Goal: Find specific page/section: Find specific page/section

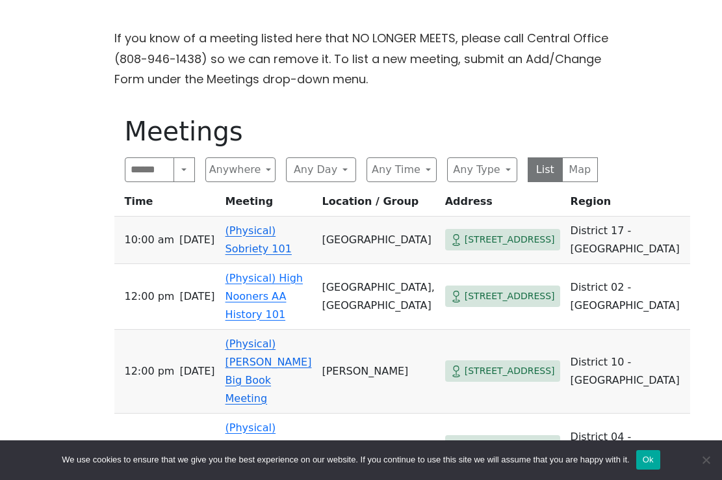
scroll to position [396, 0]
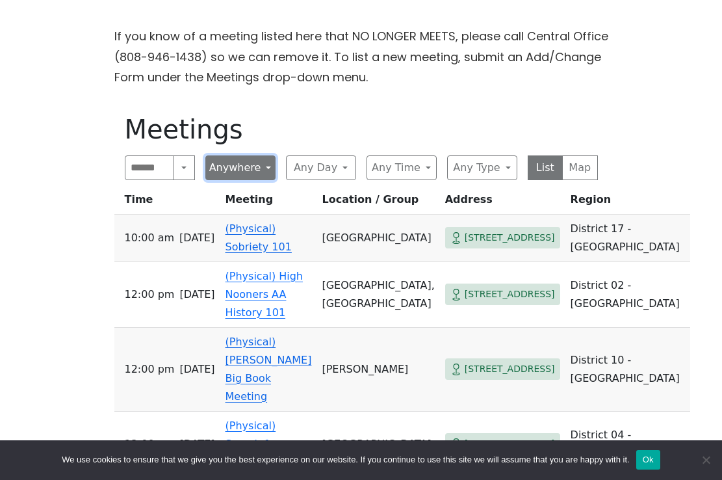
click at [263, 155] on button "Anywhere" at bounding box center [240, 167] width 70 height 25
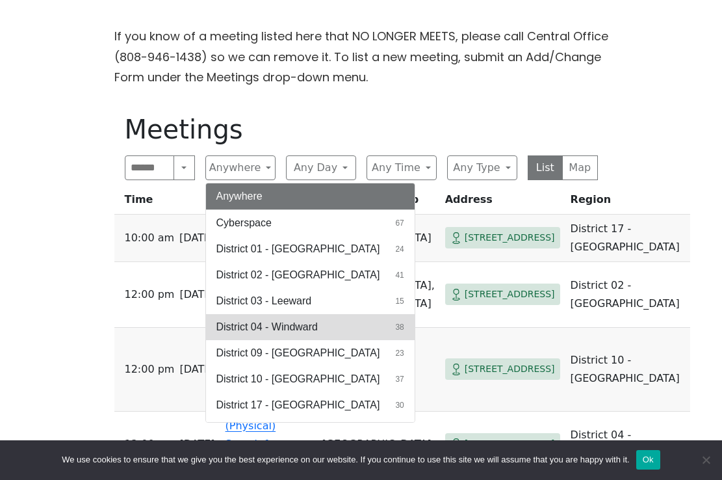
click at [300, 319] on span "District 04 - Windward" at bounding box center [266, 327] width 101 height 16
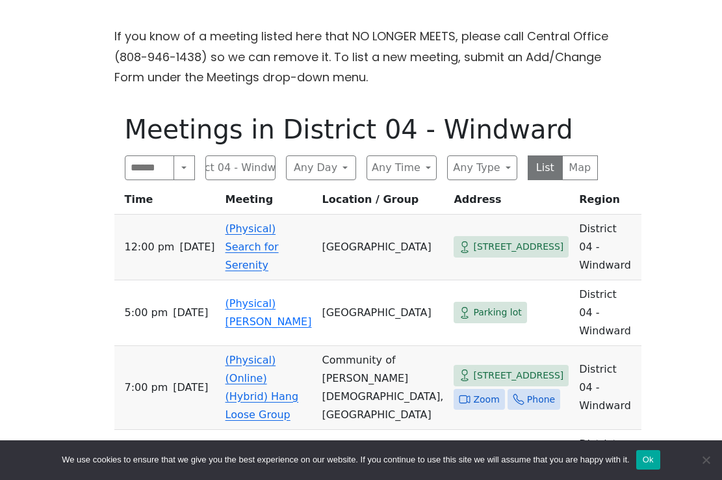
click at [34, 363] on div "Alcoholics Anonymous on [GEOGRAPHIC_DATA] [GEOGRAPHIC_DATA] is closed [DATE], f…" at bounding box center [361, 444] width 722 height 1681
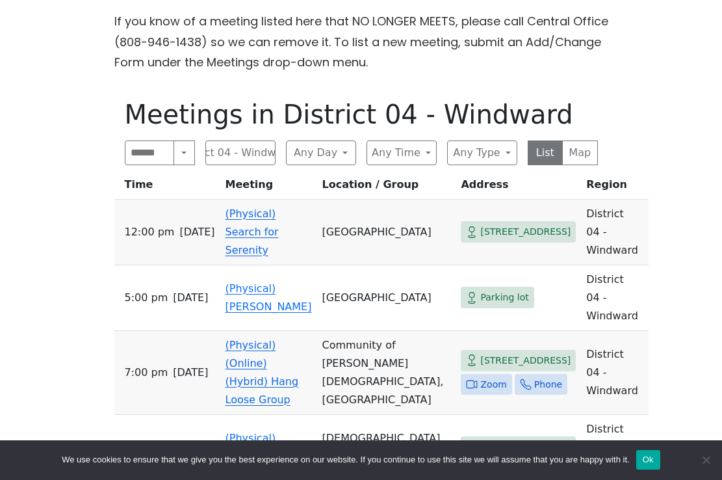
scroll to position [413, 0]
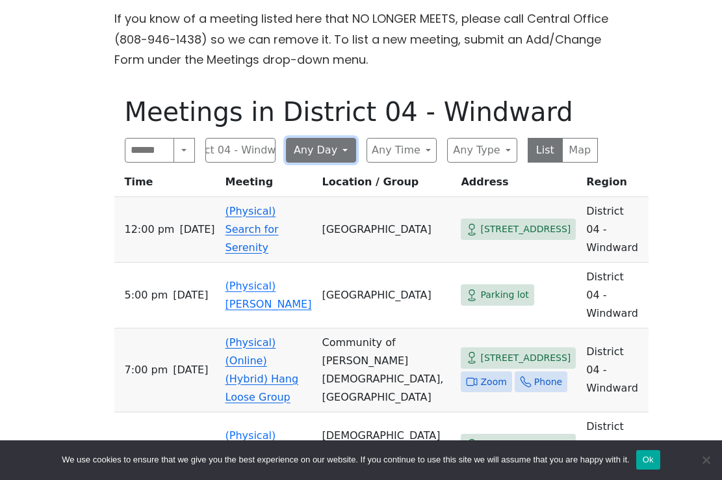
click at [342, 138] on button "Any Day" at bounding box center [321, 150] width 70 height 25
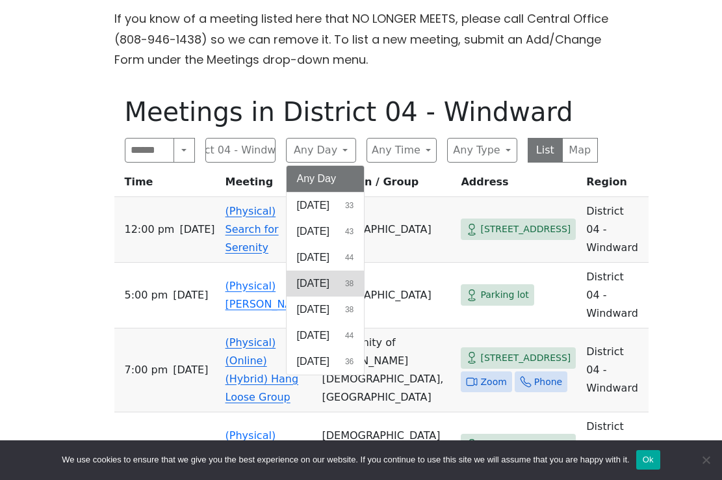
click at [329, 276] on span "[DATE]" at bounding box center [313, 284] width 32 height 16
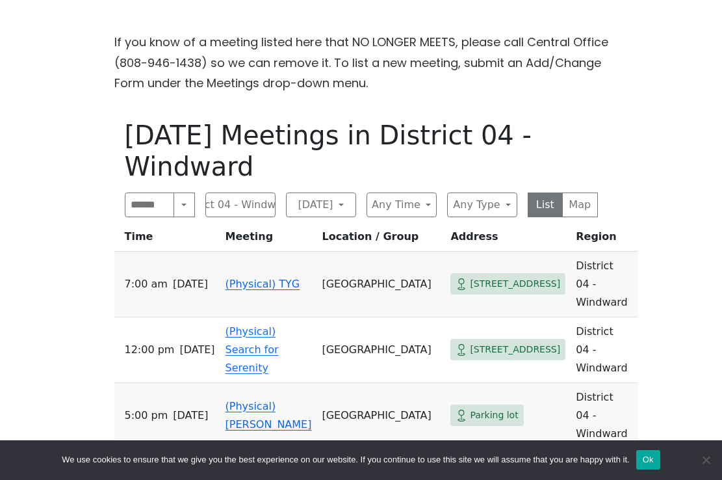
scroll to position [387, 0]
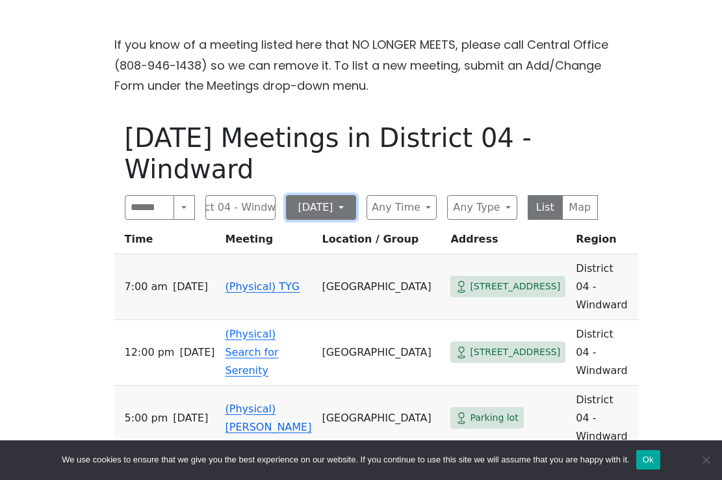
click at [327, 195] on button "[DATE]" at bounding box center [321, 207] width 70 height 25
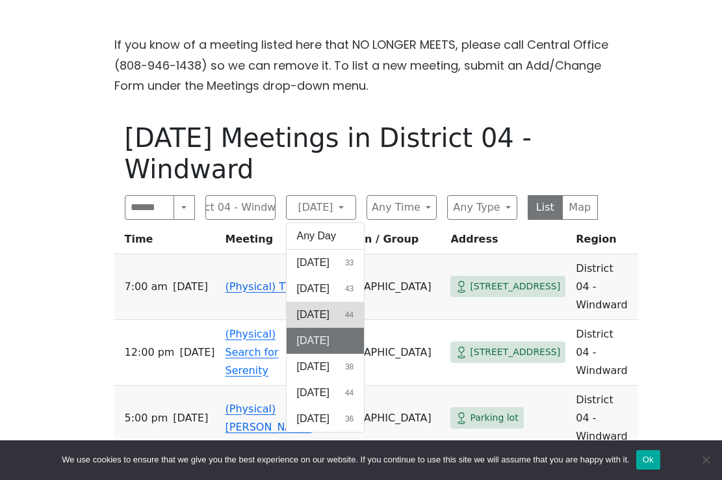
click at [325, 307] on span "[DATE]" at bounding box center [313, 315] width 32 height 16
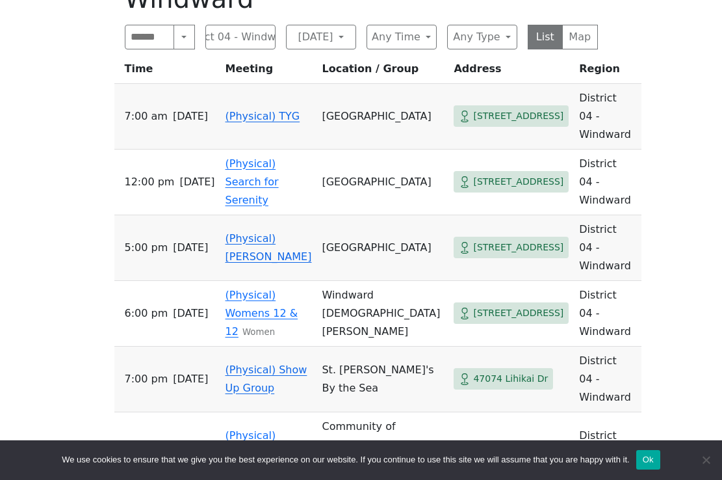
scroll to position [560, 0]
